Goal: Transaction & Acquisition: Purchase product/service

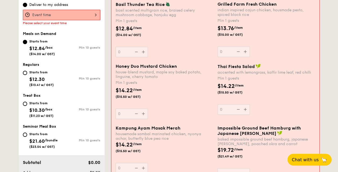
scroll to position [269, 0]
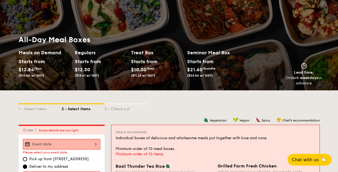
click at [311, 79] on strong "4 weekdays" at bounding box center [307, 78] width 22 height 5
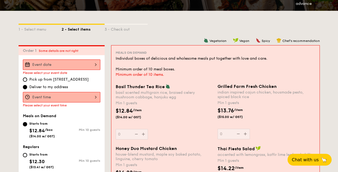
scroll to position [108, 0]
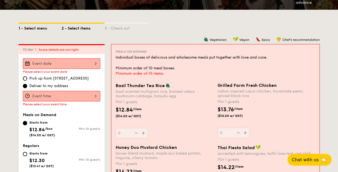
click at [39, 25] on div "1 - Select menu" at bounding box center [40, 28] width 43 height 8
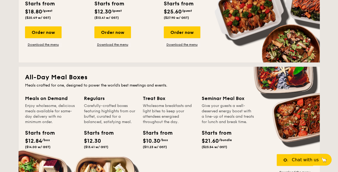
scroll to position [350, 0]
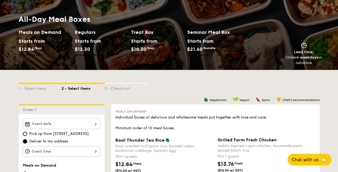
scroll to position [74, 0]
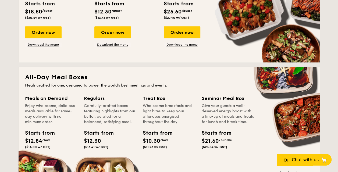
scroll to position [323, 0]
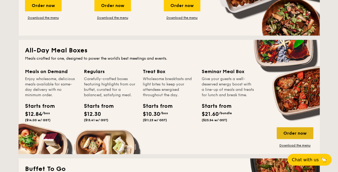
click at [296, 132] on div "Order now" at bounding box center [295, 133] width 37 height 12
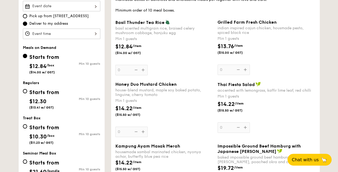
scroll to position [188, 0]
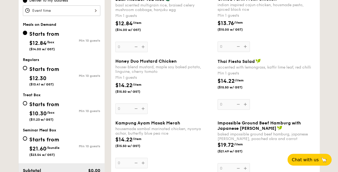
click at [142, 107] on div "Honey Duo Mustard Chicken house-blend mustard, maple soy baked potato, linguine…" at bounding box center [164, 86] width 98 height 55
click at [142, 107] on input "0" at bounding box center [131, 109] width 32 height 10
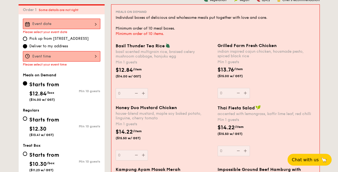
scroll to position [144, 0]
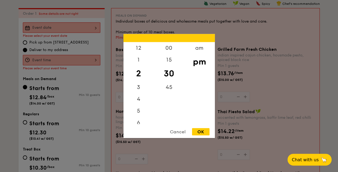
click at [59, 61] on div "12 1 2 3 4 5 6 7 8 9 10 11 00 15 30 45 am pm Cancel OK" at bounding box center [61, 60] width 77 height 10
click at [181, 129] on div "Cancel" at bounding box center [178, 131] width 26 height 7
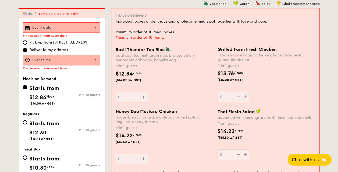
click at [86, 29] on div at bounding box center [61, 27] width 77 height 10
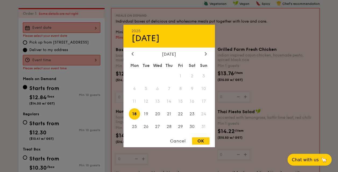
click at [137, 113] on span "18" at bounding box center [135, 114] width 12 height 12
click at [157, 113] on span "20" at bounding box center [158, 114] width 12 height 12
click at [143, 113] on span "19" at bounding box center [146, 114] width 12 height 12
click at [132, 113] on span "18" at bounding box center [135, 114] width 12 height 12
click at [158, 112] on span "20" at bounding box center [158, 114] width 12 height 12
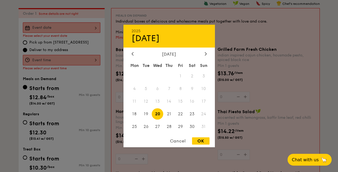
click at [182, 141] on div "Cancel" at bounding box center [178, 140] width 26 height 7
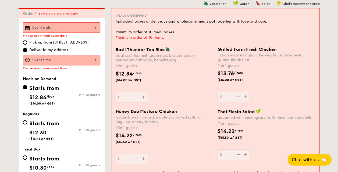
click at [89, 29] on div at bounding box center [61, 27] width 77 height 10
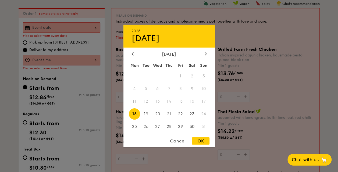
click at [146, 101] on span "12" at bounding box center [146, 102] width 12 height 12
drag, startPoint x: 158, startPoint y: 103, endPoint x: 160, endPoint y: 101, distance: 2.8
click at [160, 101] on span "13" at bounding box center [158, 102] width 12 height 12
drag, startPoint x: 160, startPoint y: 101, endPoint x: 169, endPoint y: 101, distance: 9.2
click at [169, 101] on span "14" at bounding box center [169, 102] width 12 height 12
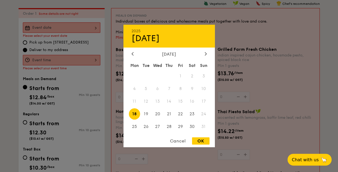
click at [182, 102] on span "15" at bounding box center [181, 102] width 12 height 12
click at [194, 102] on span "16" at bounding box center [192, 102] width 12 height 12
click at [157, 101] on span "13" at bounding box center [158, 102] width 12 height 12
click at [179, 143] on div "Cancel" at bounding box center [178, 140] width 26 height 7
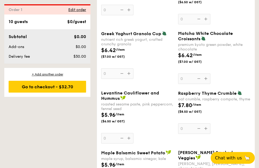
scroll to position [512, 0]
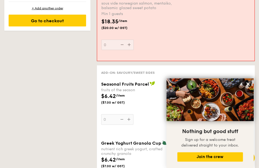
click at [159, 75] on div "Add-on: Savoury/Sweet Sides" at bounding box center [175, 72] width 149 height 5
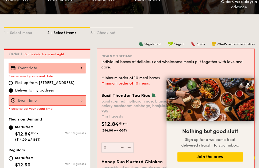
scroll to position [108, 0]
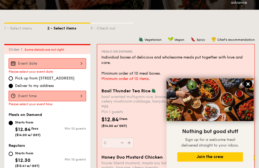
click at [248, 84] on icon at bounding box center [247, 84] width 3 height 3
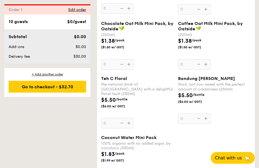
scroll to position [1103, 0]
